Goal: Task Accomplishment & Management: Manage account settings

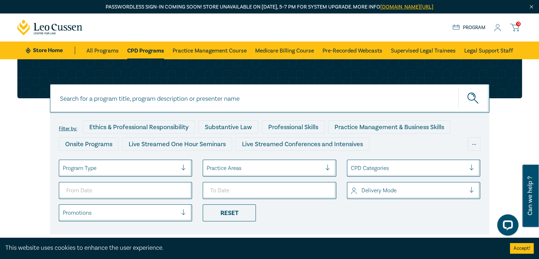
click at [500, 27] on icon at bounding box center [497, 27] width 7 height 7
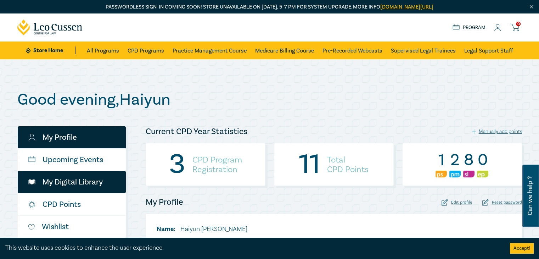
click at [87, 180] on link "My Digital Library" at bounding box center [72, 182] width 108 height 22
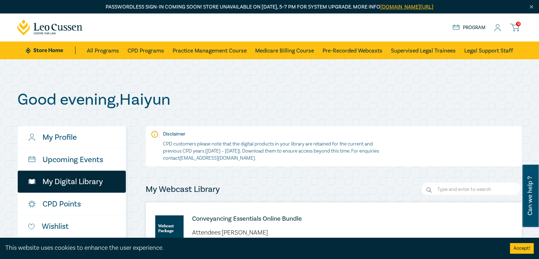
scroll to position [226, 0]
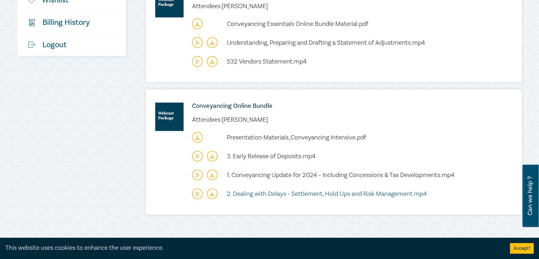
click at [390, 192] on span "2. Dealing with Delays - Settlement, Hold Ups and Risk Management.mp4" at bounding box center [327, 193] width 200 height 8
